Goal: Task Accomplishment & Management: Use online tool/utility

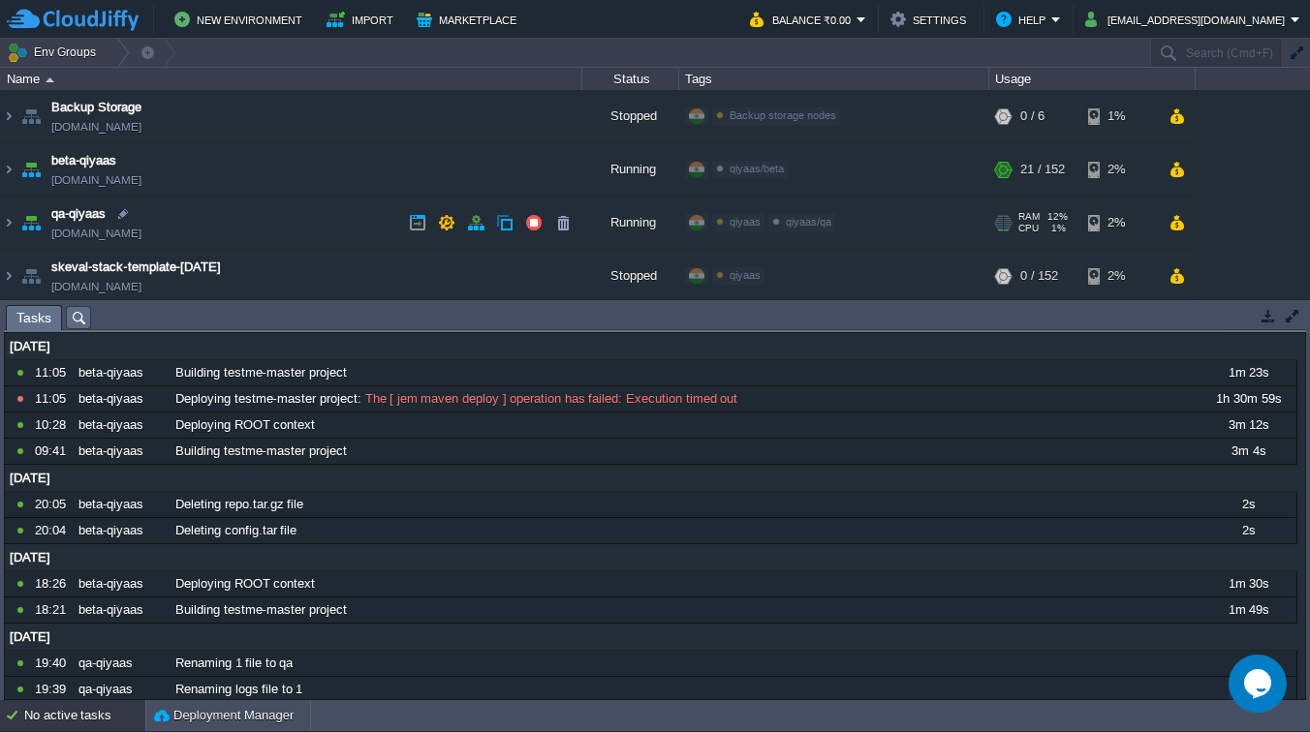
scroll to position [5, 0]
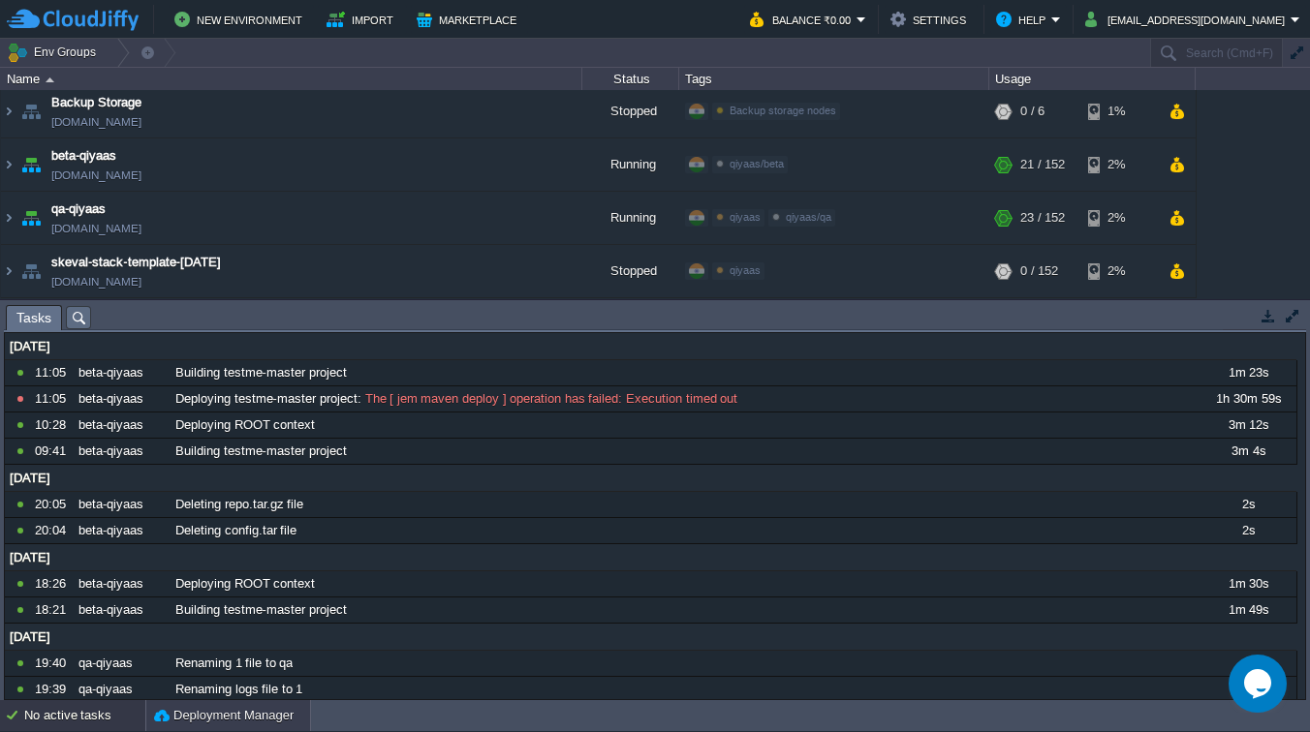
click at [215, 715] on button "Deployment Manager" at bounding box center [223, 715] width 139 height 19
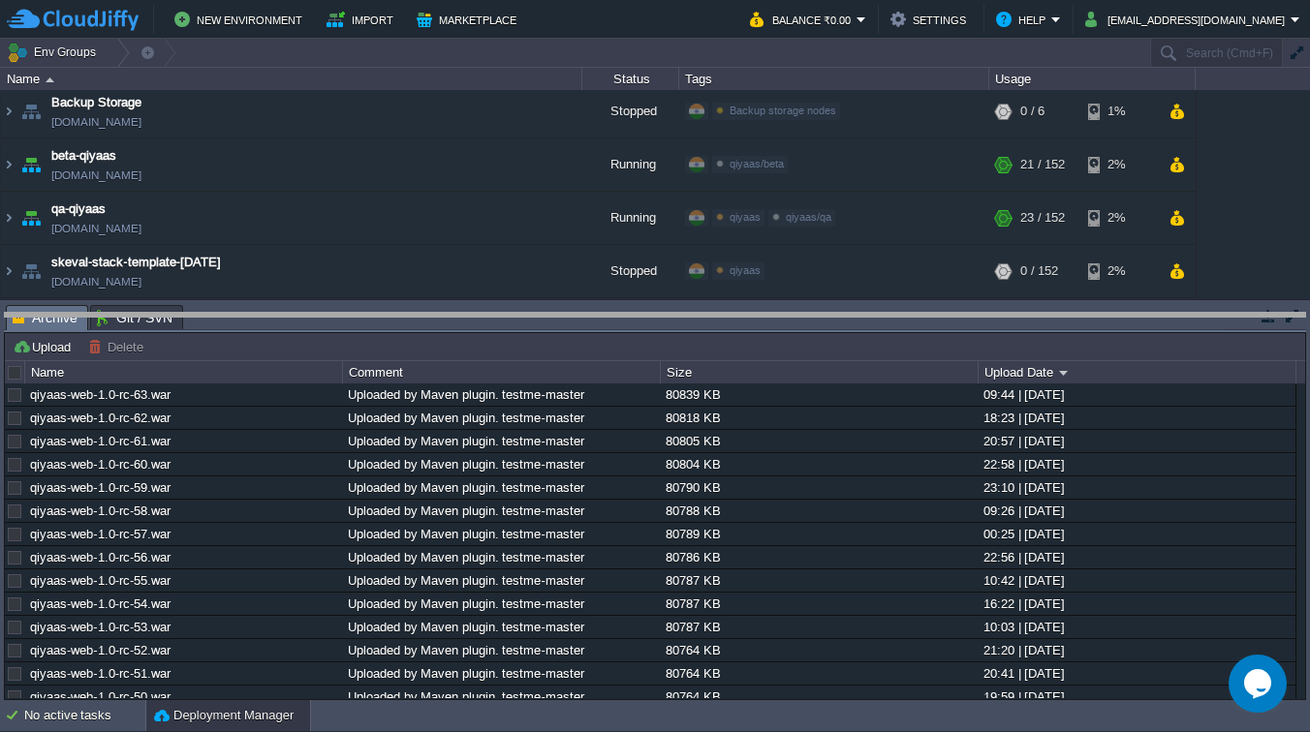
drag, startPoint x: 447, startPoint y: 310, endPoint x: 453, endPoint y: 414, distance: 103.9
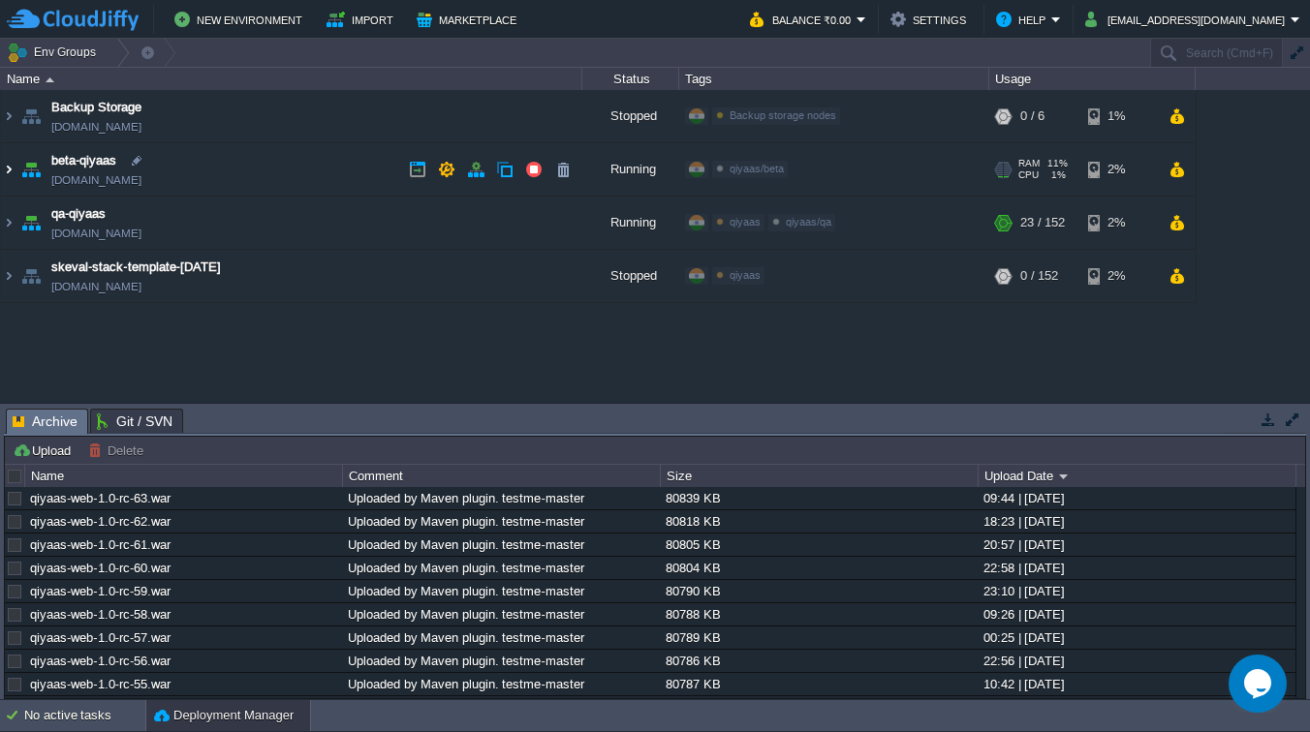
click at [12, 172] on img at bounding box center [8, 169] width 15 height 52
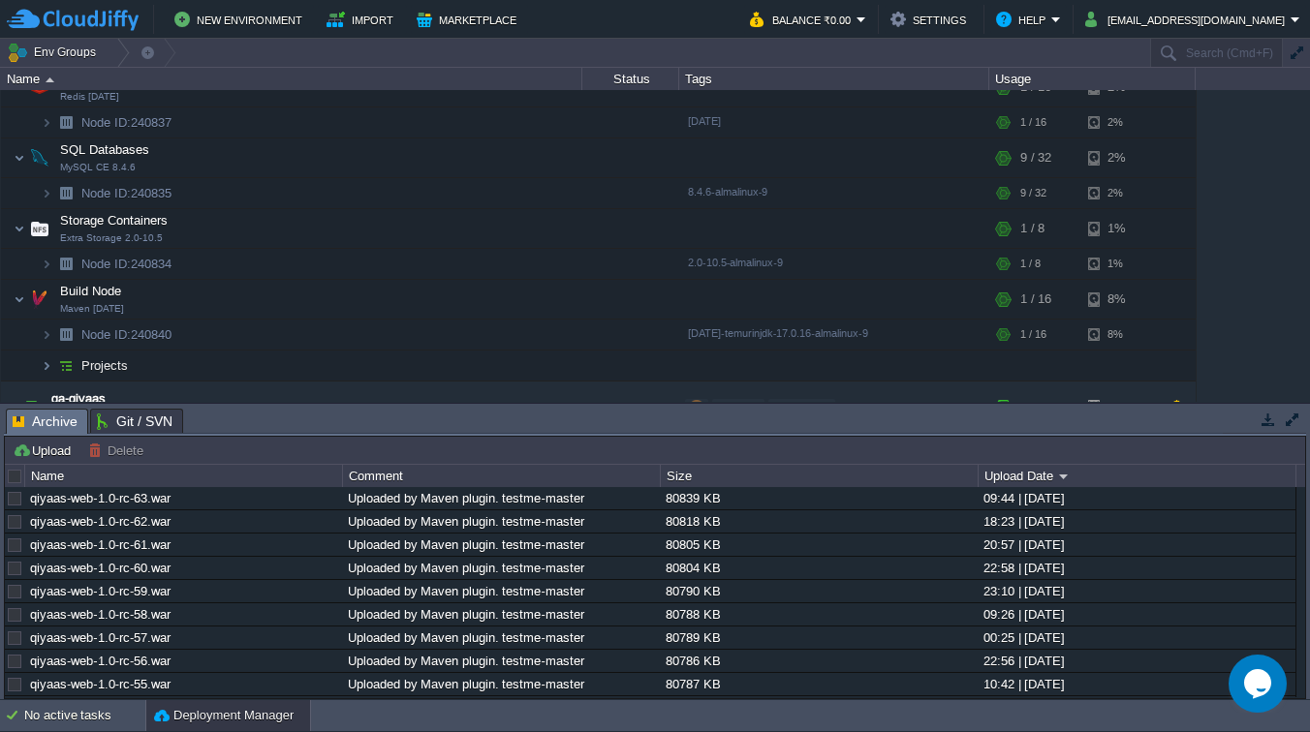
scroll to position [418, 0]
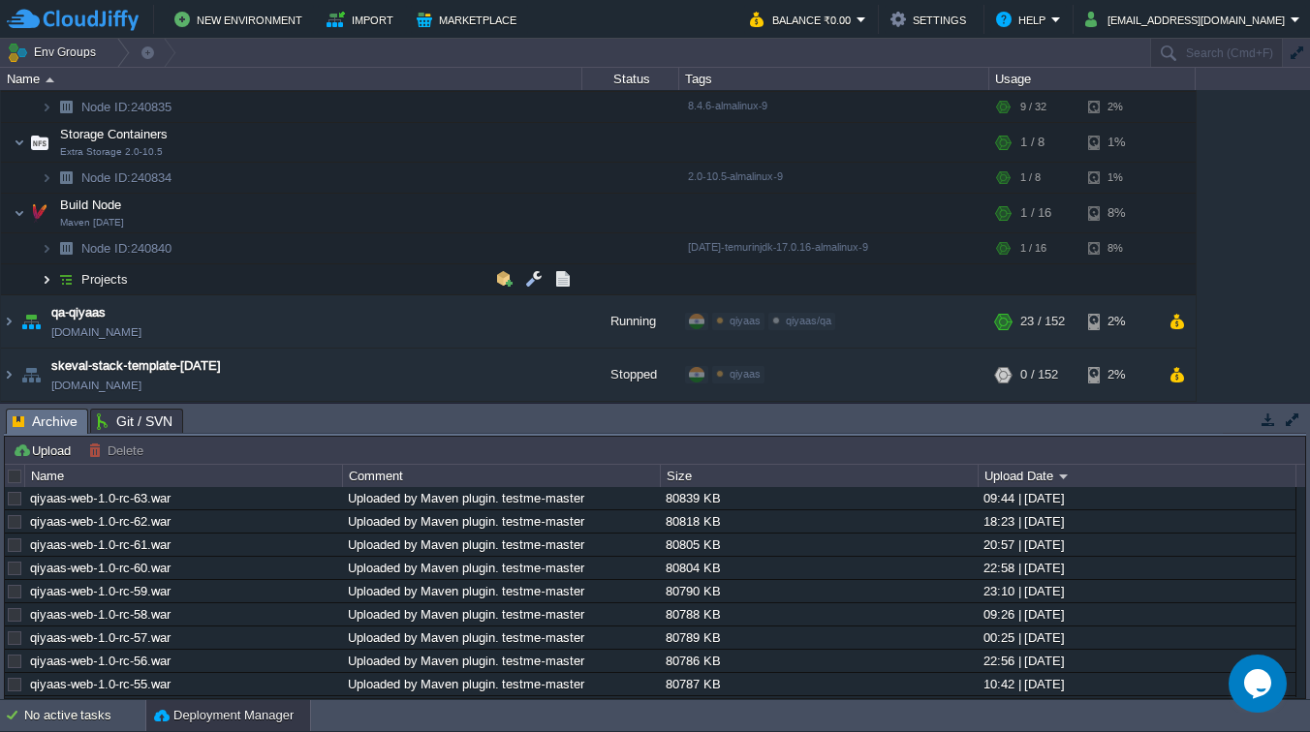
click at [45, 282] on img at bounding box center [47, 279] width 12 height 30
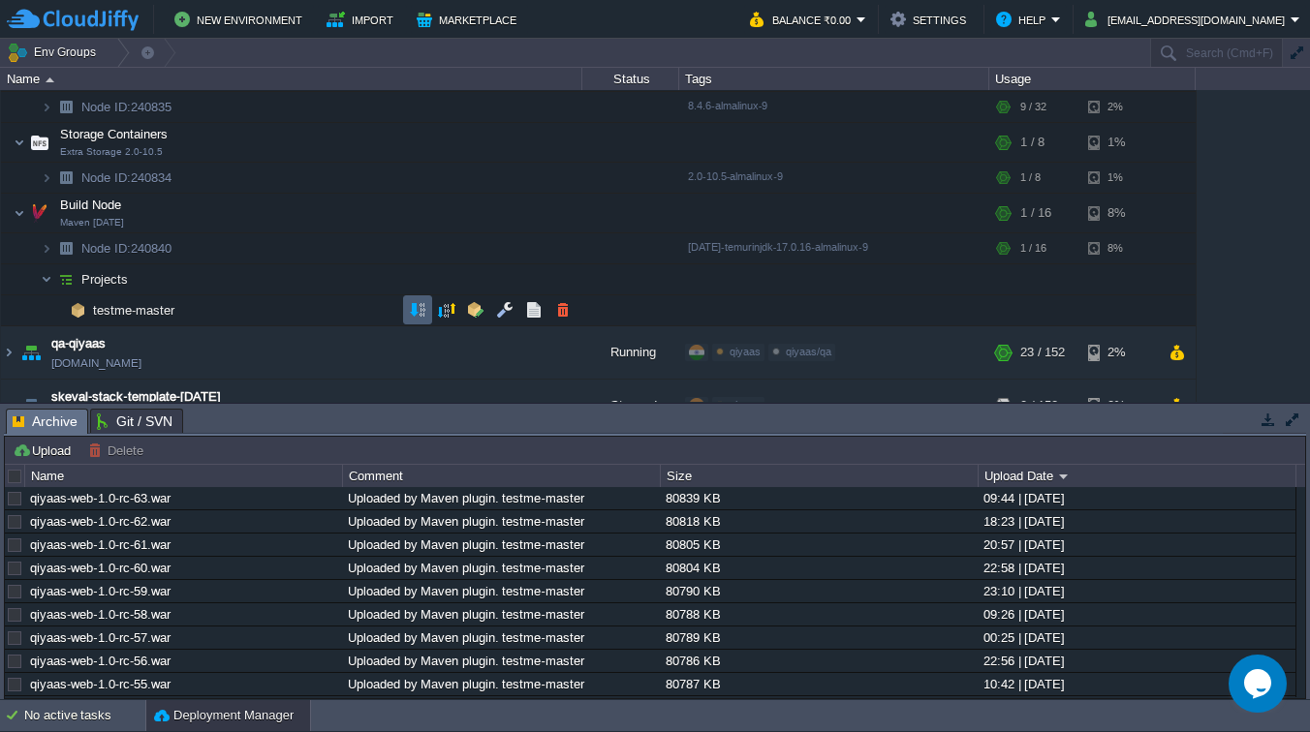
click at [417, 309] on button "button" at bounding box center [417, 309] width 17 height 17
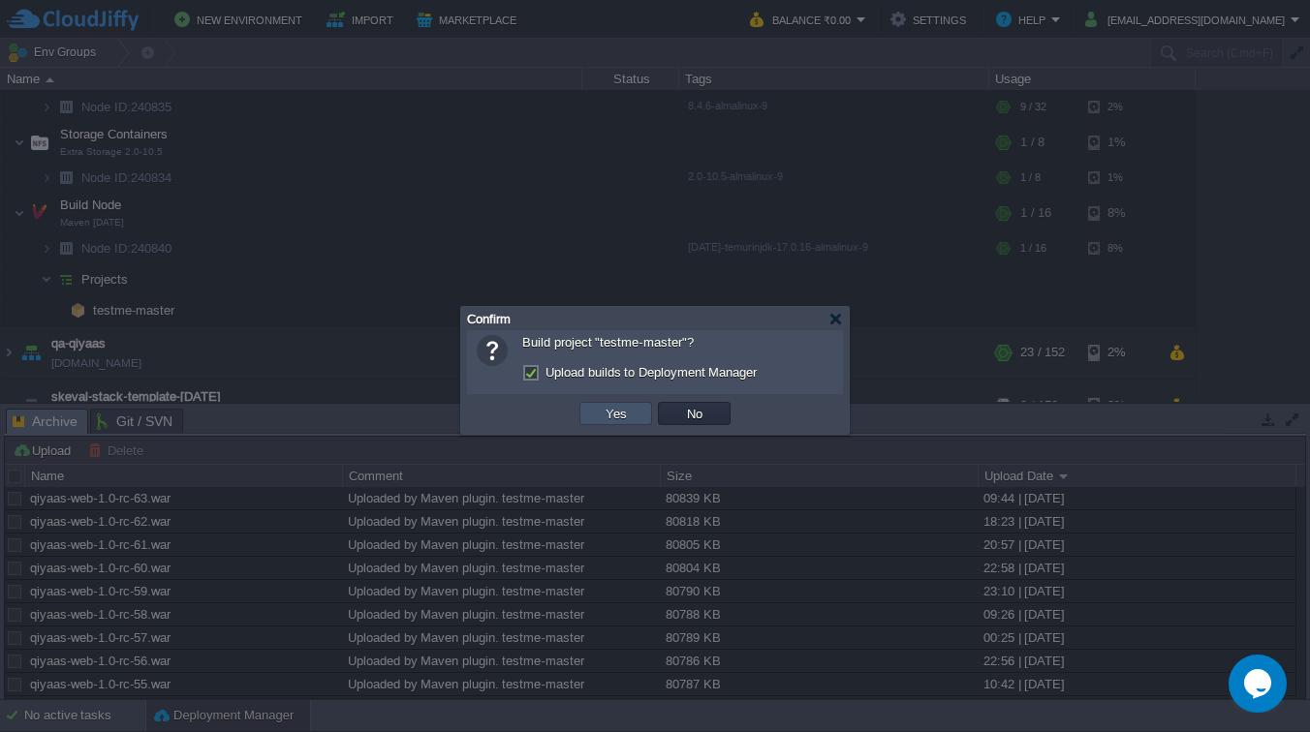
click at [622, 411] on button "Yes" at bounding box center [616, 413] width 33 height 17
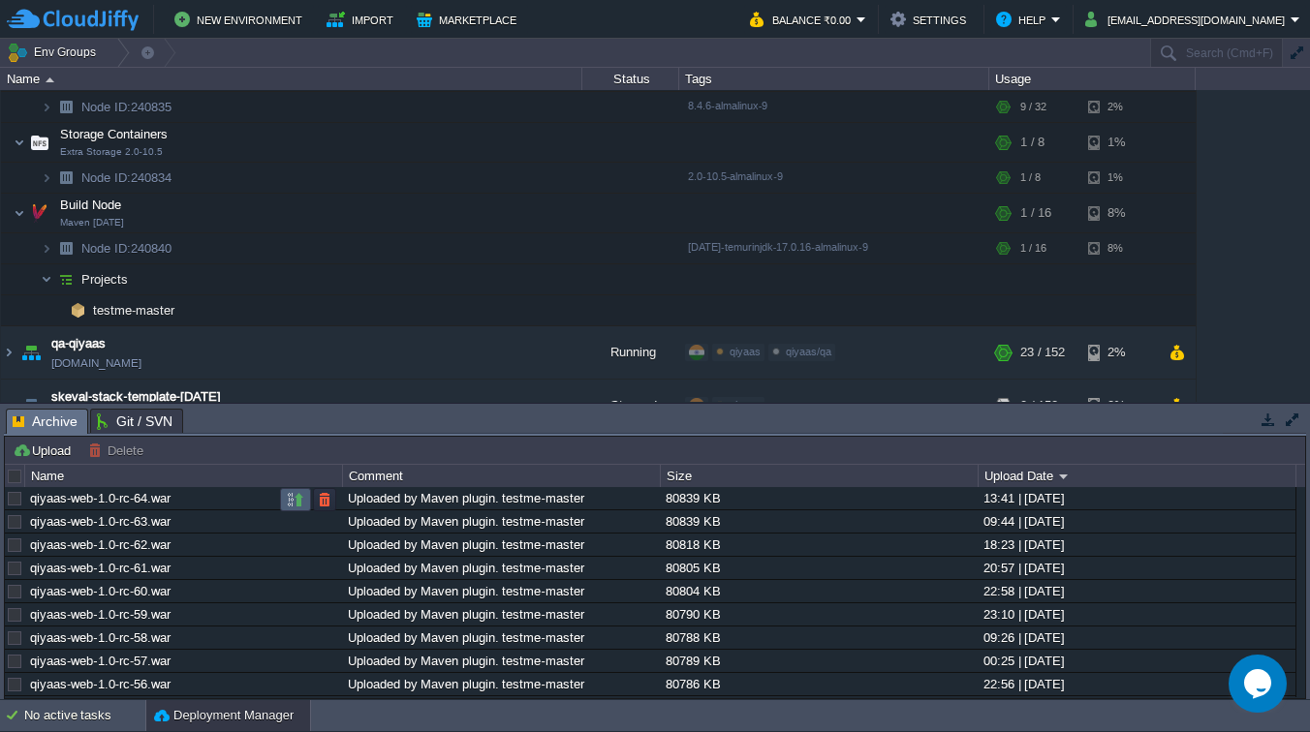
click at [294, 503] on button "button" at bounding box center [295, 499] width 17 height 17
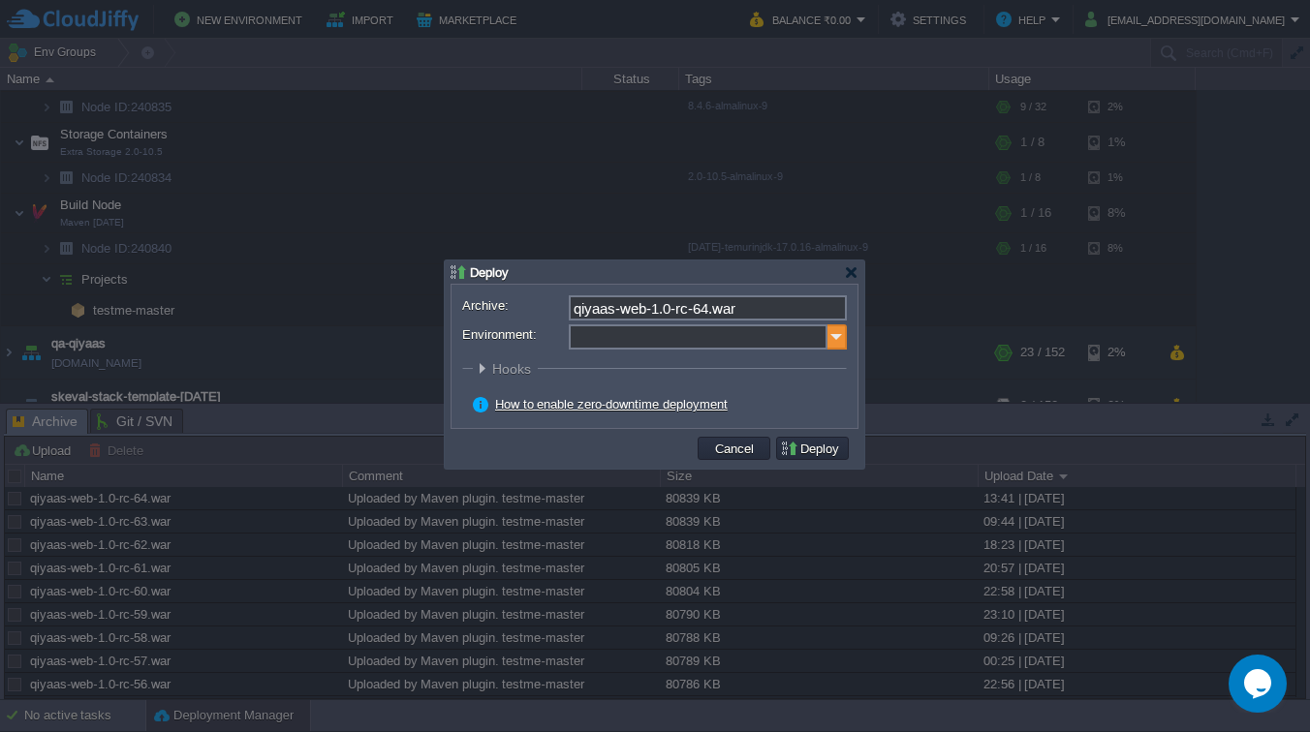
click at [839, 341] on img at bounding box center [836, 336] width 19 height 25
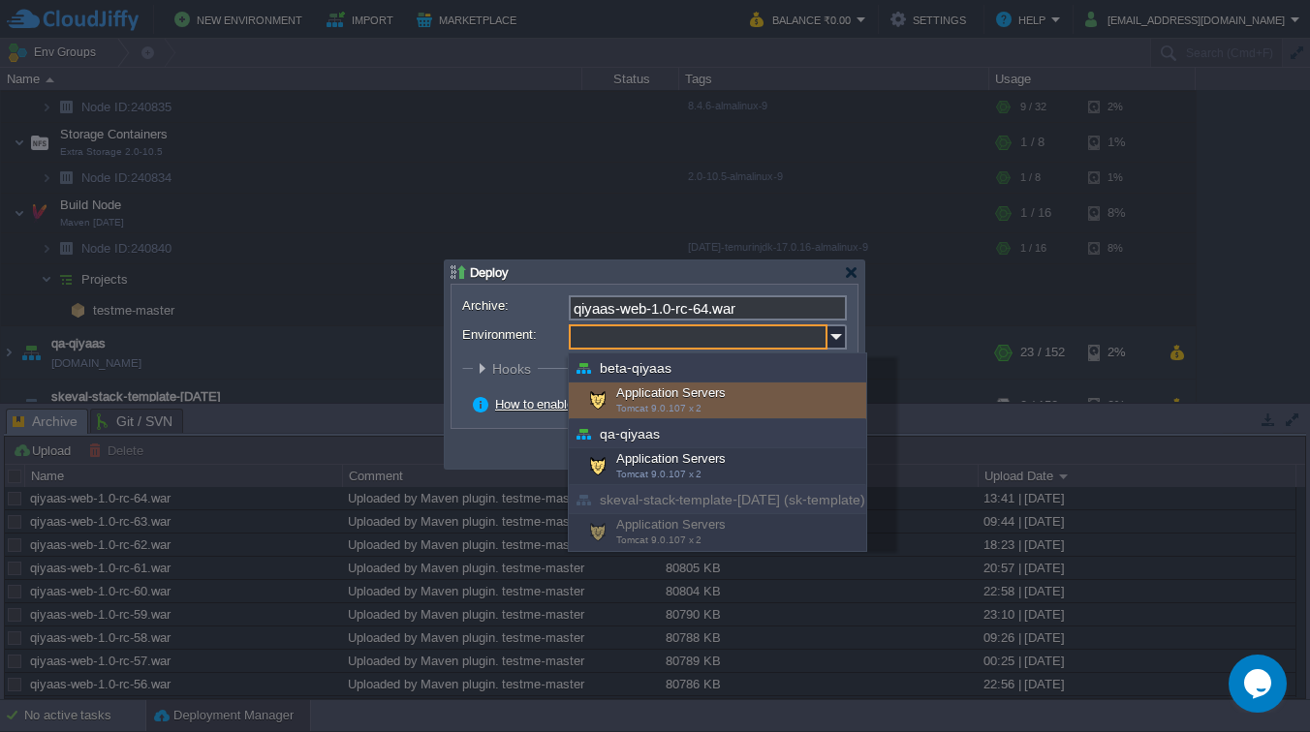
click at [648, 402] on div "Application Servers Tomcat 9.0.107 x 2" at bounding box center [717, 401] width 297 height 37
type input "Application Servers (beta-qiyaas)"
type input "ROOT-080"
radio input "false"
radio input "true"
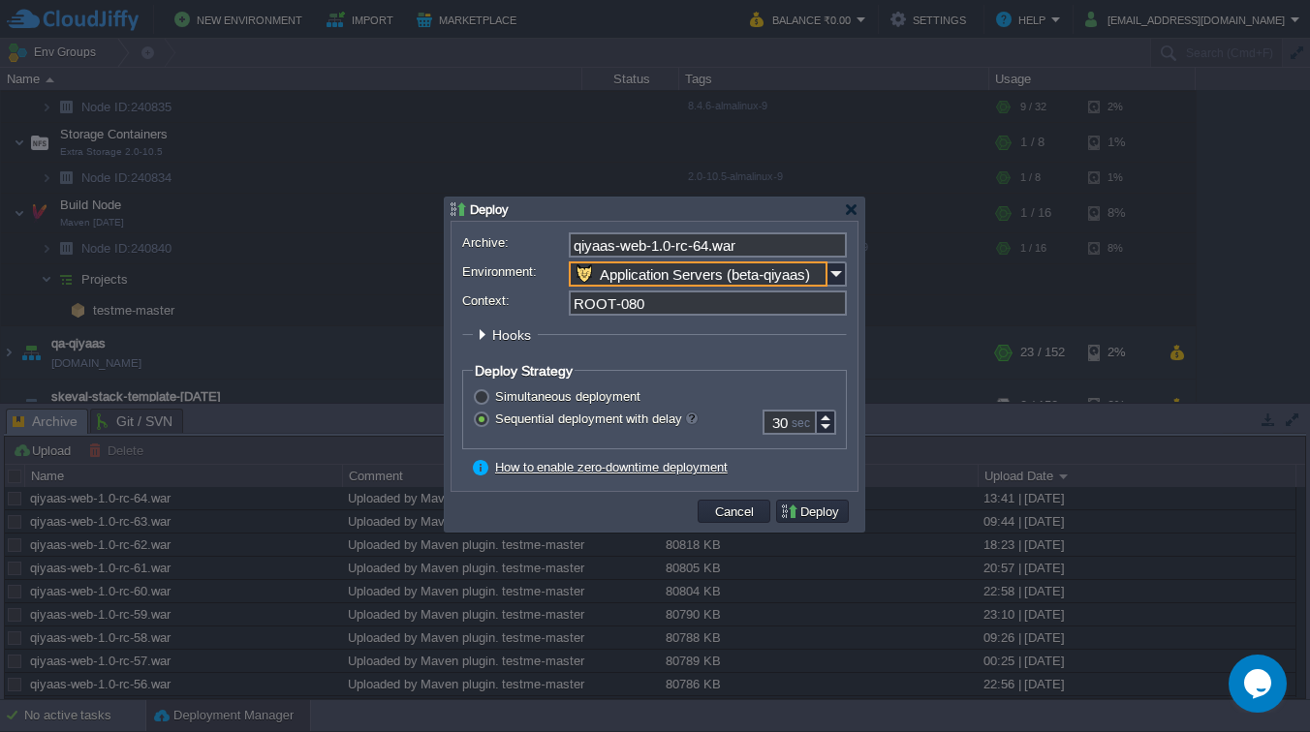
click at [667, 308] on input "ROOT-080" at bounding box center [708, 303] width 278 height 25
type input "ROOT"
click at [803, 512] on button "Deploy" at bounding box center [812, 511] width 65 height 17
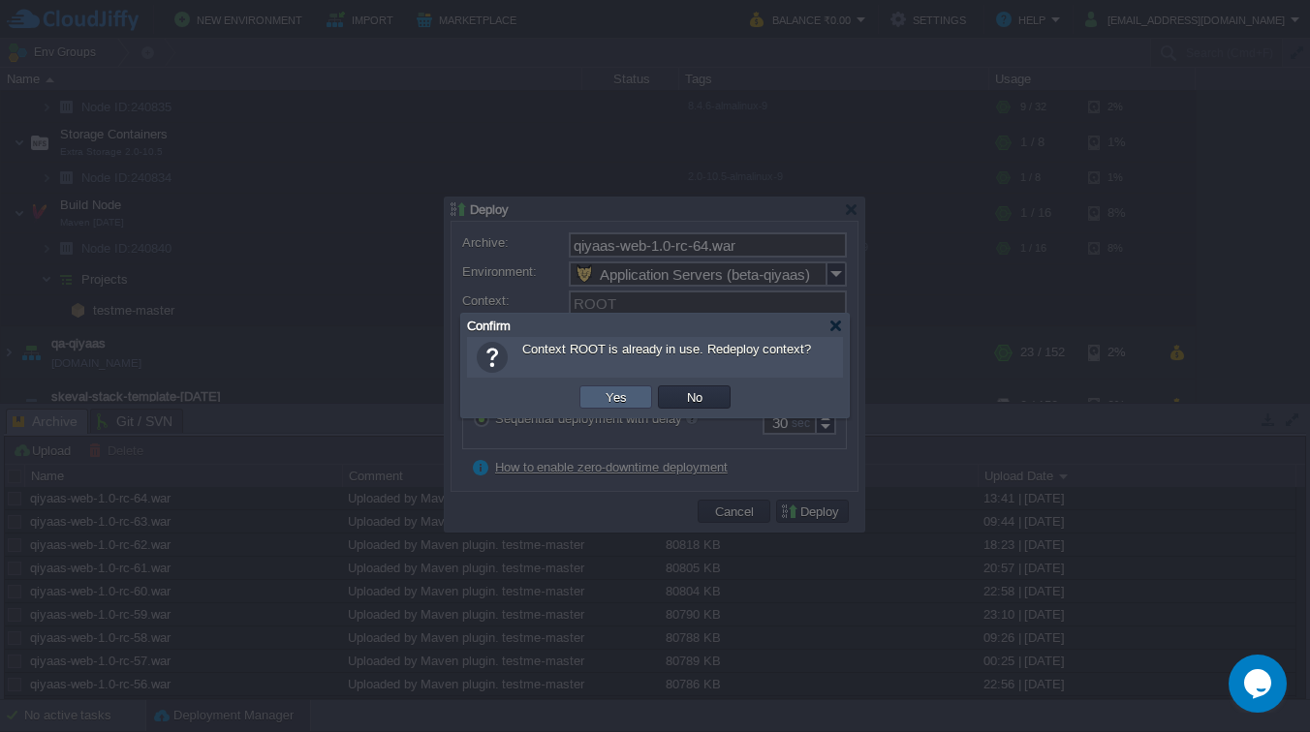
click at [598, 400] on td "Yes" at bounding box center [615, 397] width 73 height 23
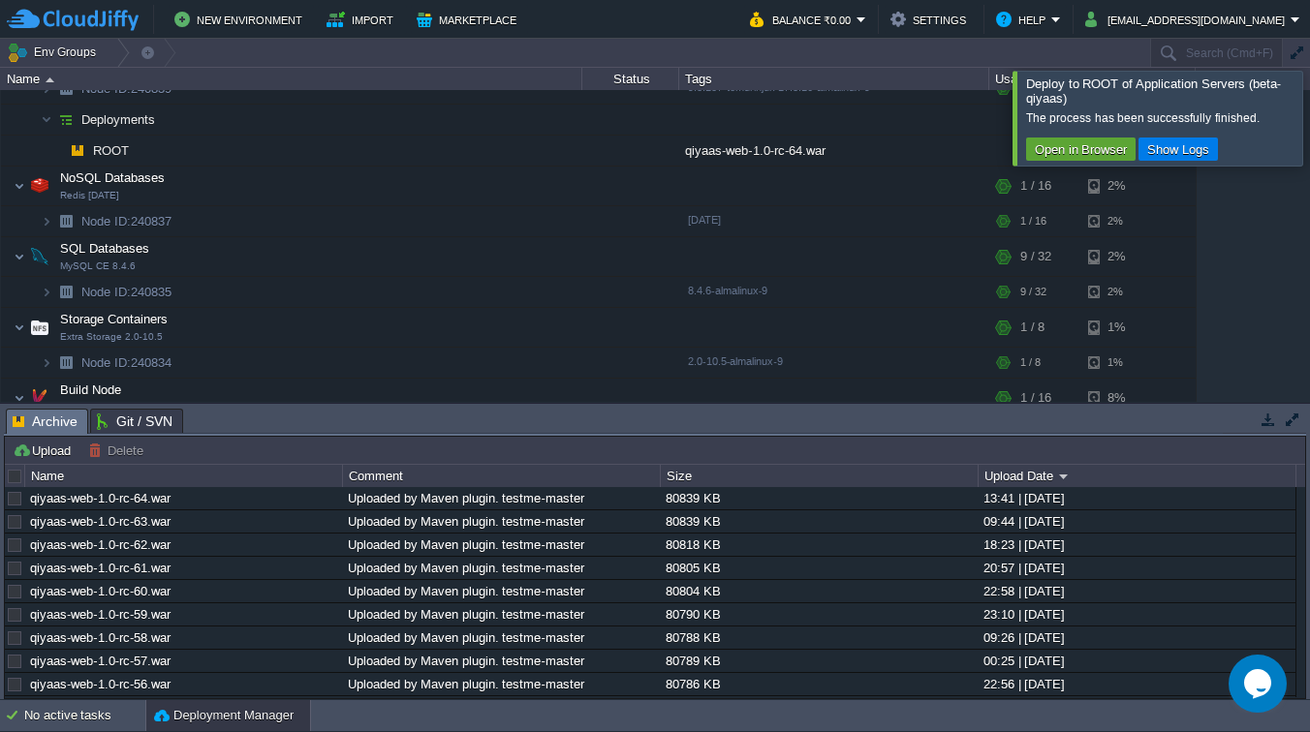
scroll to position [181, 0]
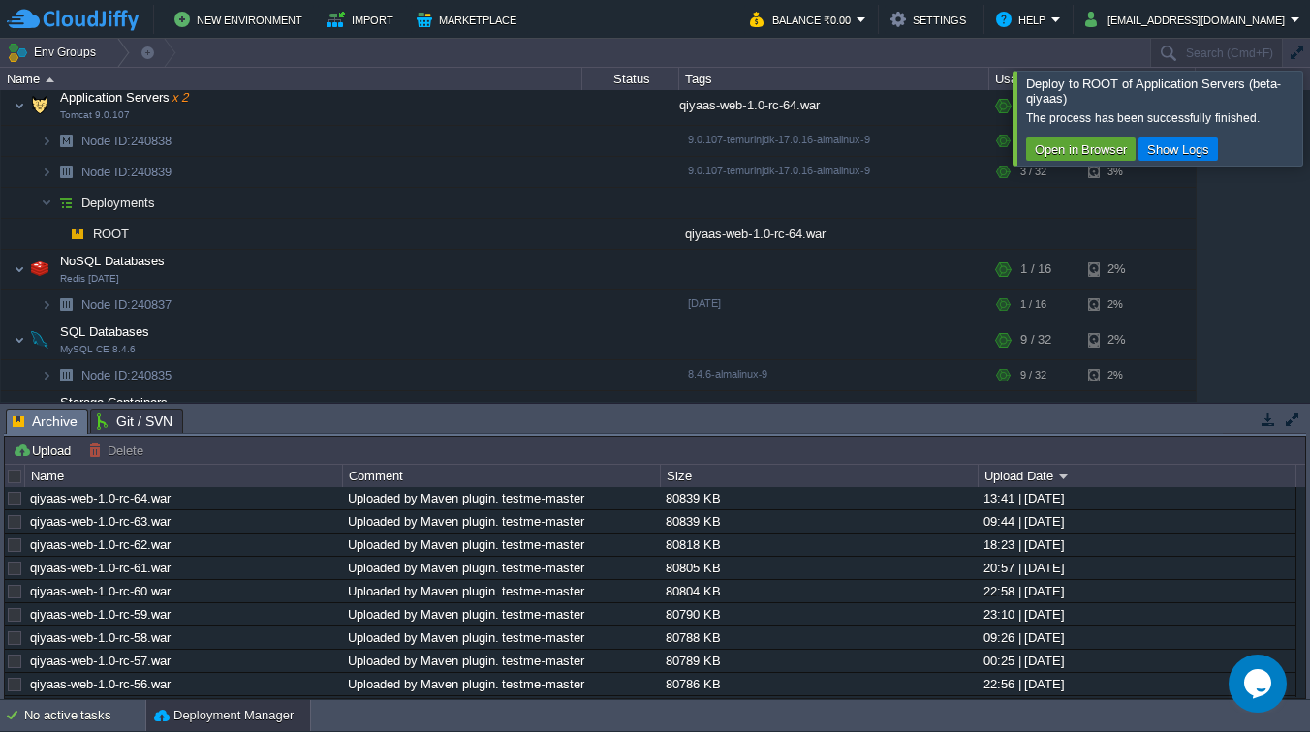
click at [1309, 108] on div at bounding box center [1333, 118] width 0 height 94
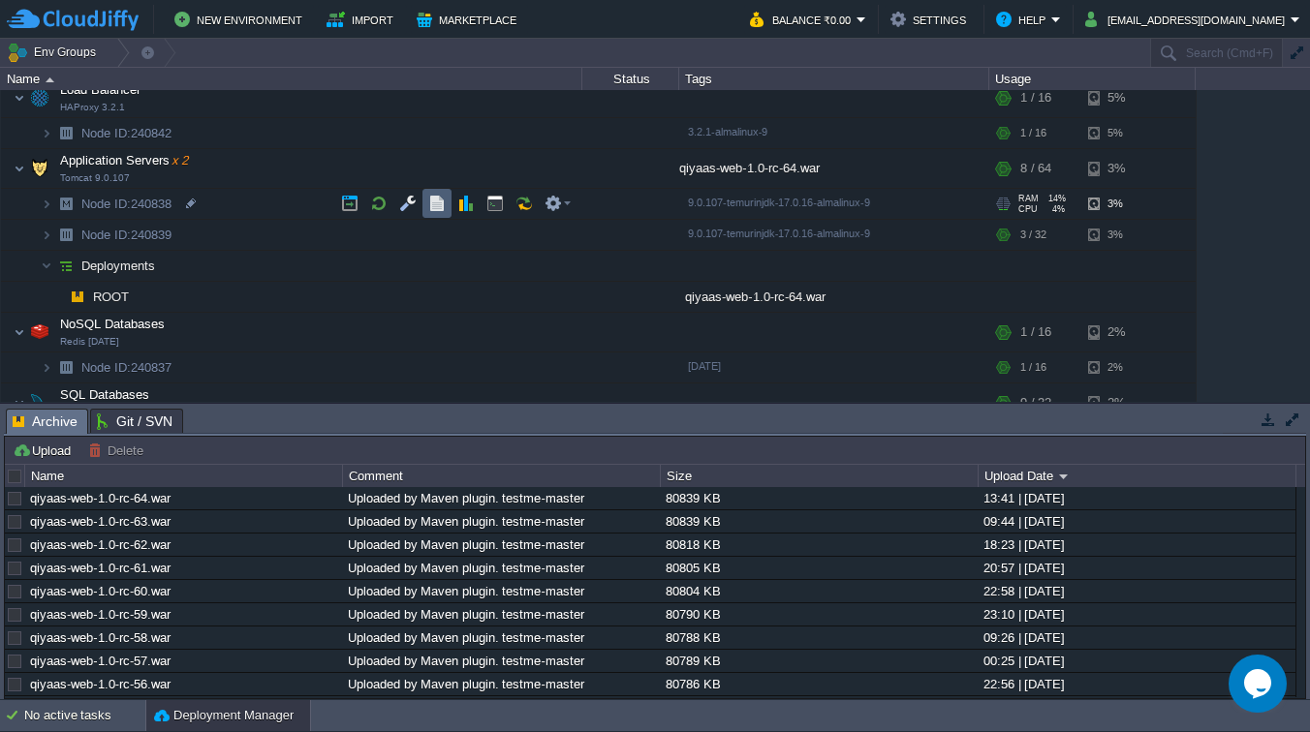
scroll to position [0, 0]
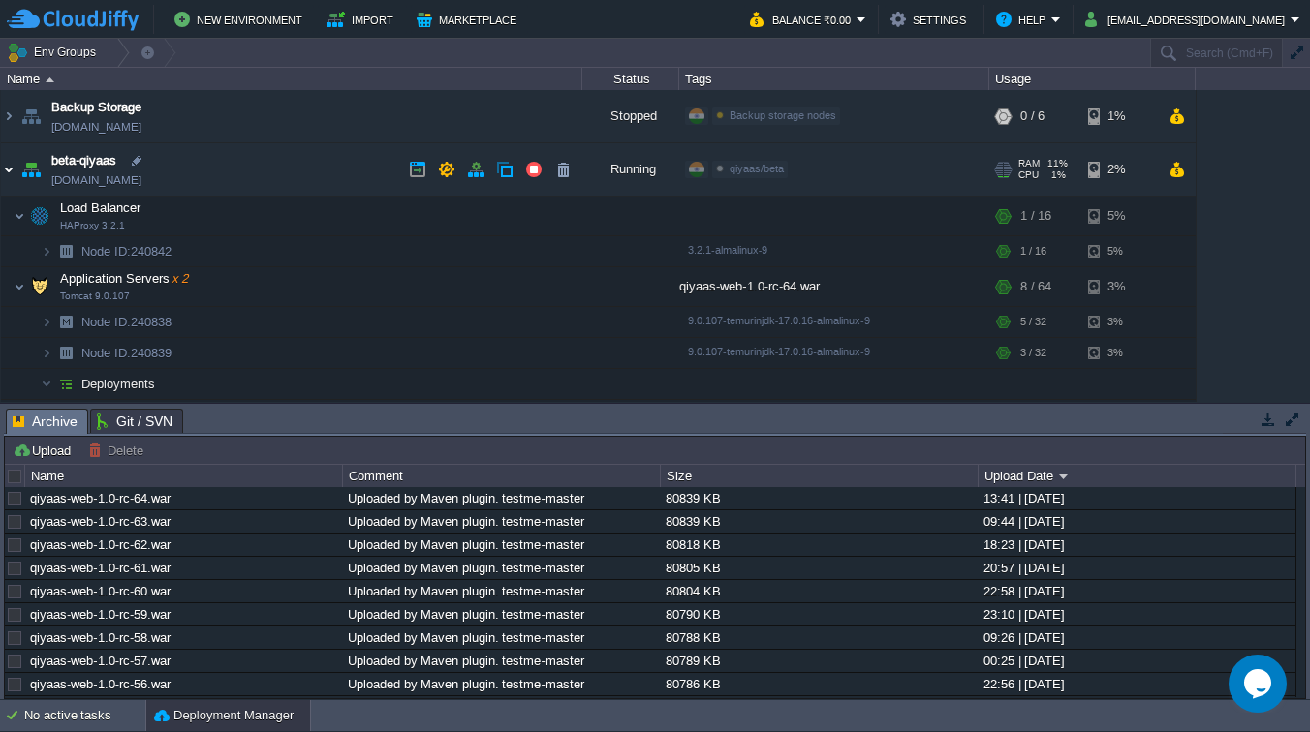
click at [14, 170] on img at bounding box center [8, 169] width 15 height 52
